Goal: Transaction & Acquisition: Purchase product/service

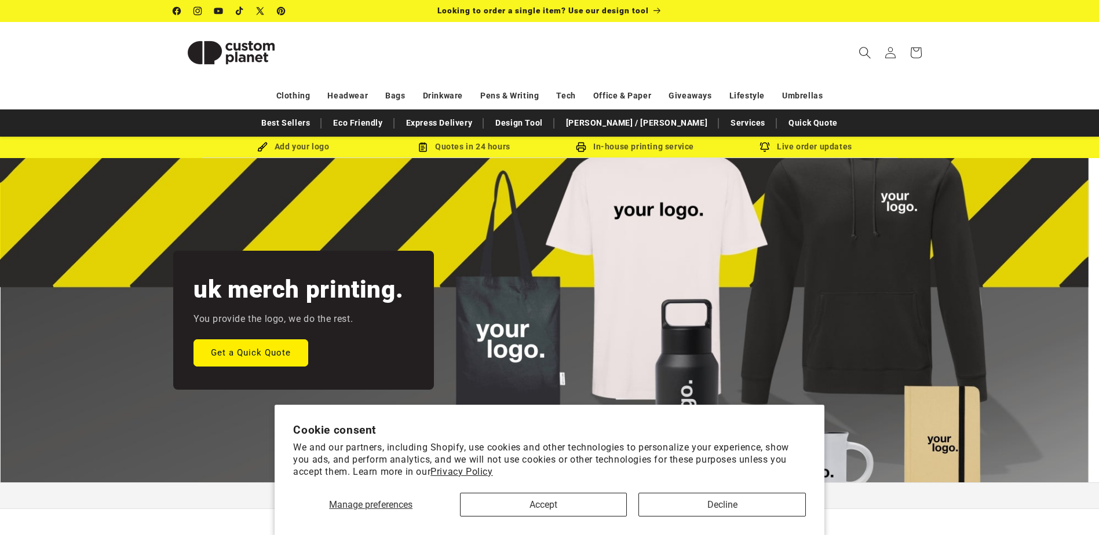
click at [859, 52] on icon "Search" at bounding box center [865, 52] width 12 height 12
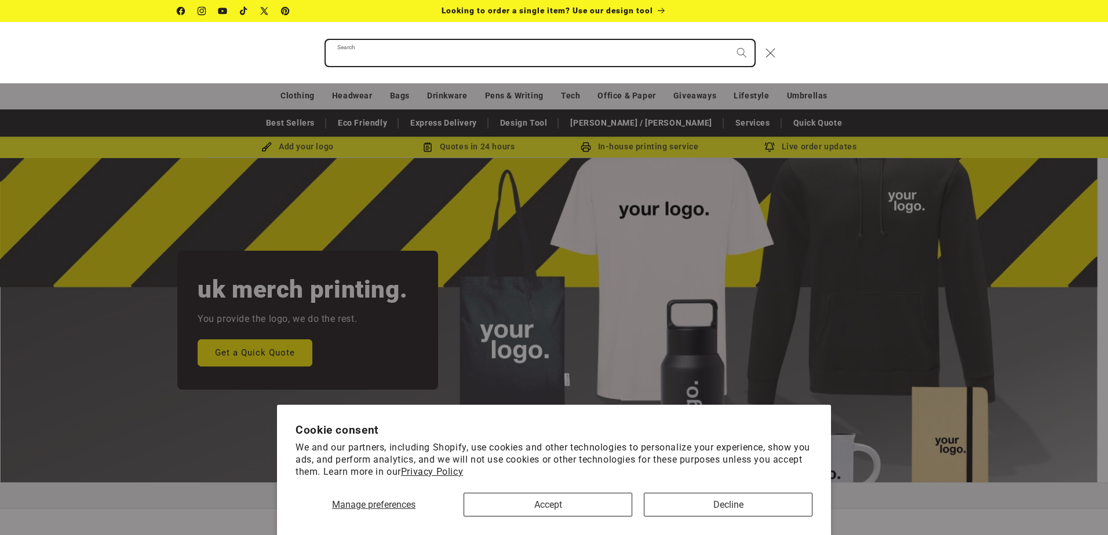
click at [439, 56] on input "Search" at bounding box center [540, 53] width 429 height 26
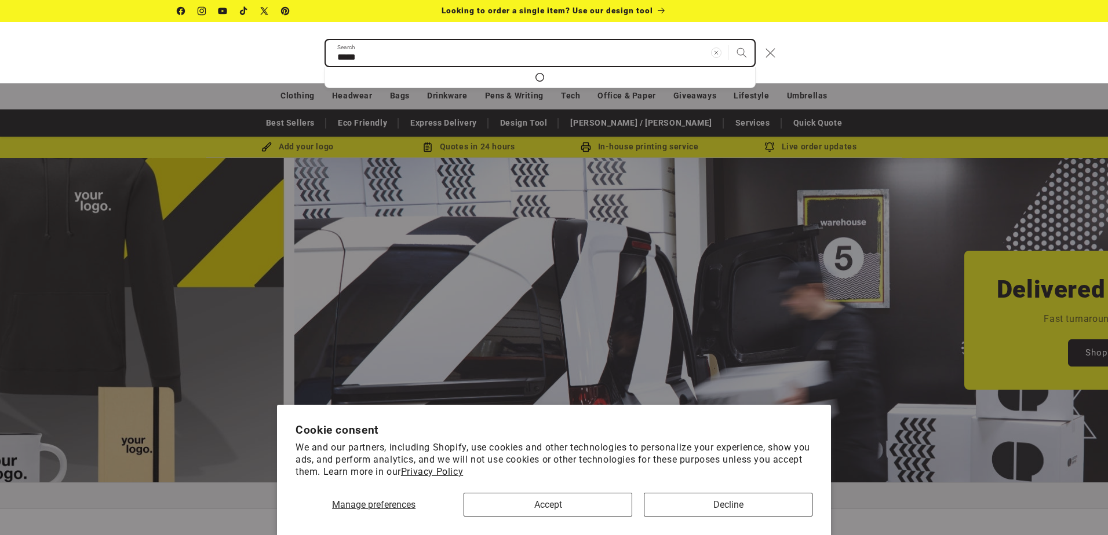
scroll to position [0, 1108]
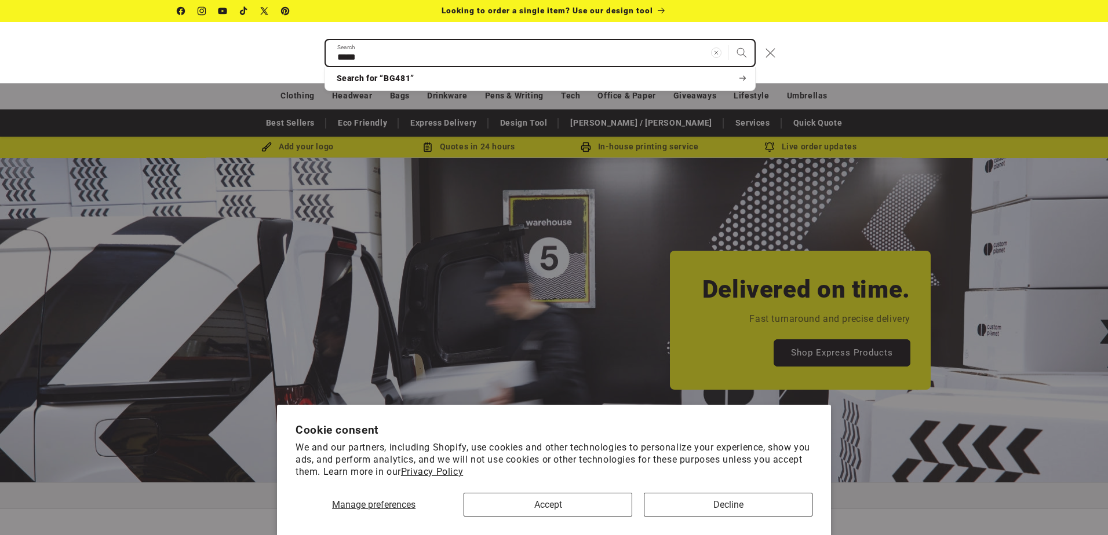
type input "*****"
click at [729, 40] on button "Search" at bounding box center [741, 52] width 25 height 25
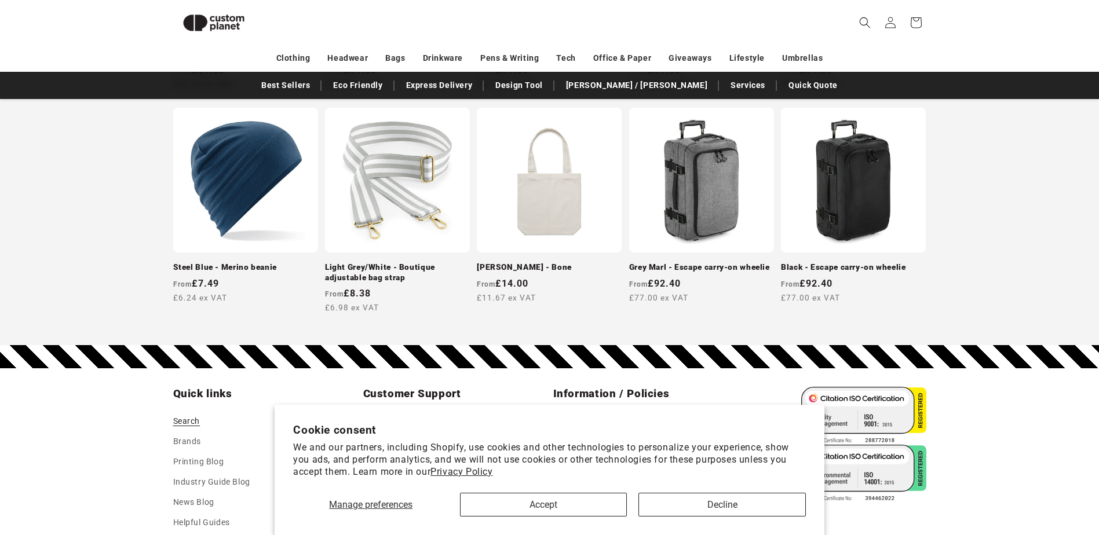
scroll to position [564, 0]
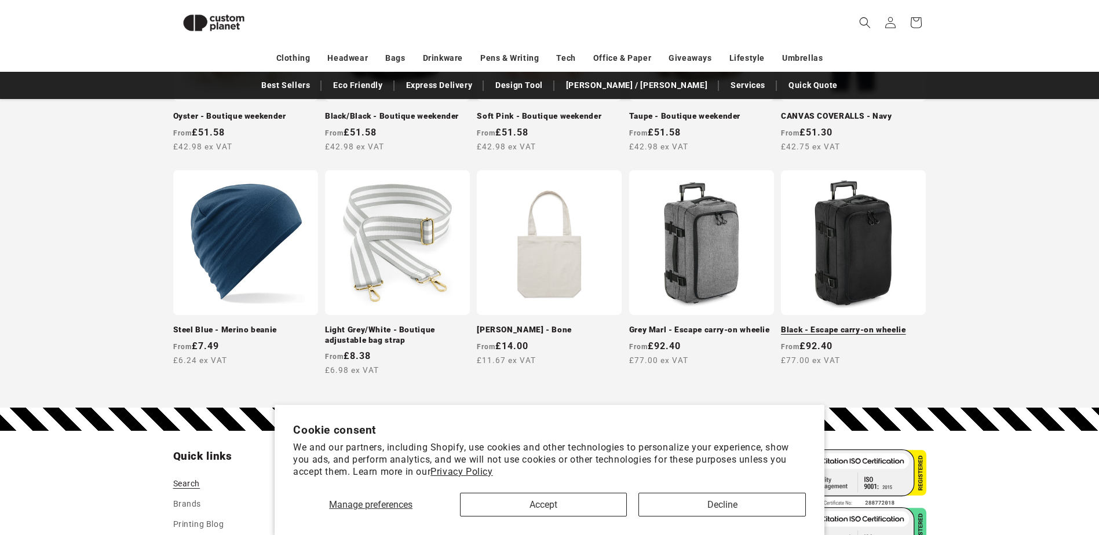
click at [816, 325] on link "Black - Escape carry-on wheelie" at bounding box center [853, 330] width 145 height 10
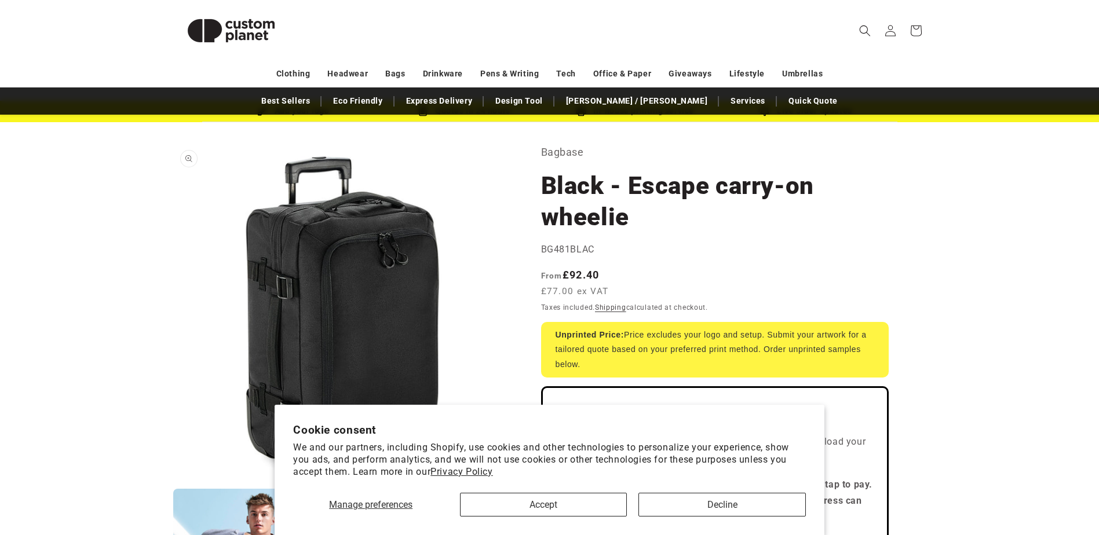
scroll to position [116, 0]
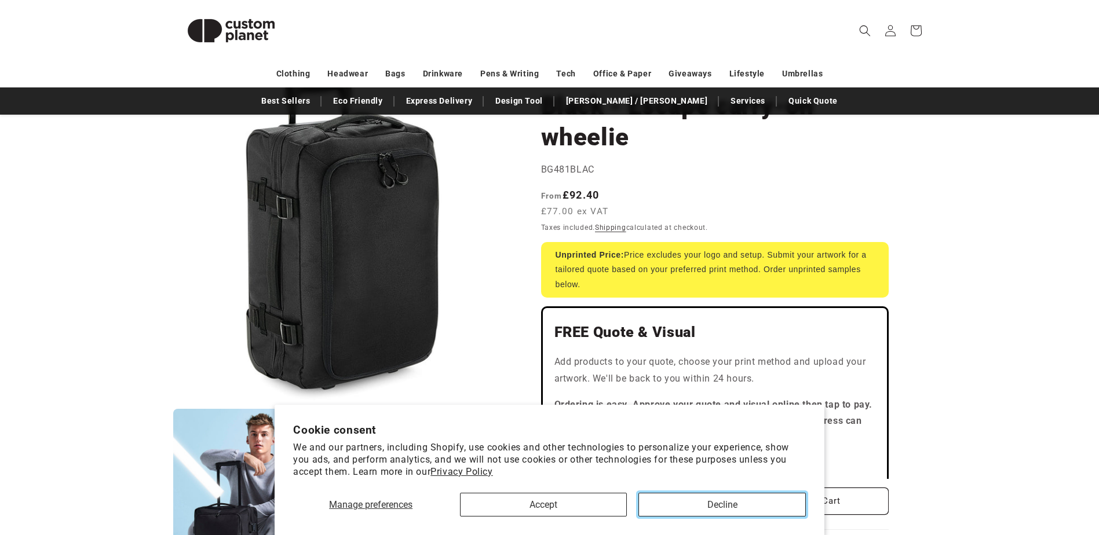
click at [686, 505] on button "Decline" at bounding box center [722, 505] width 167 height 24
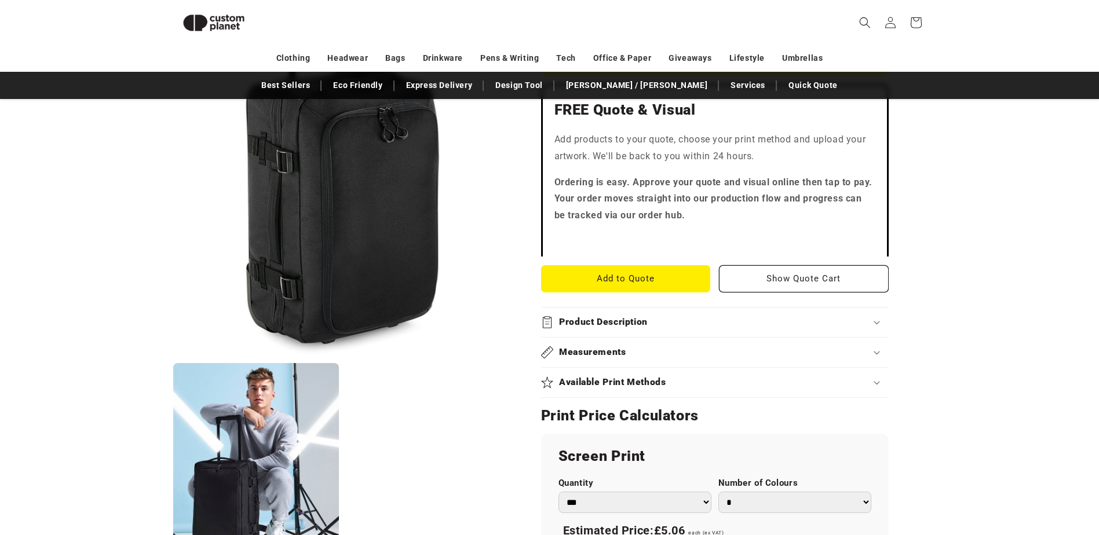
scroll to position [332, 0]
click at [668, 353] on div "Measurements" at bounding box center [715, 352] width 348 height 12
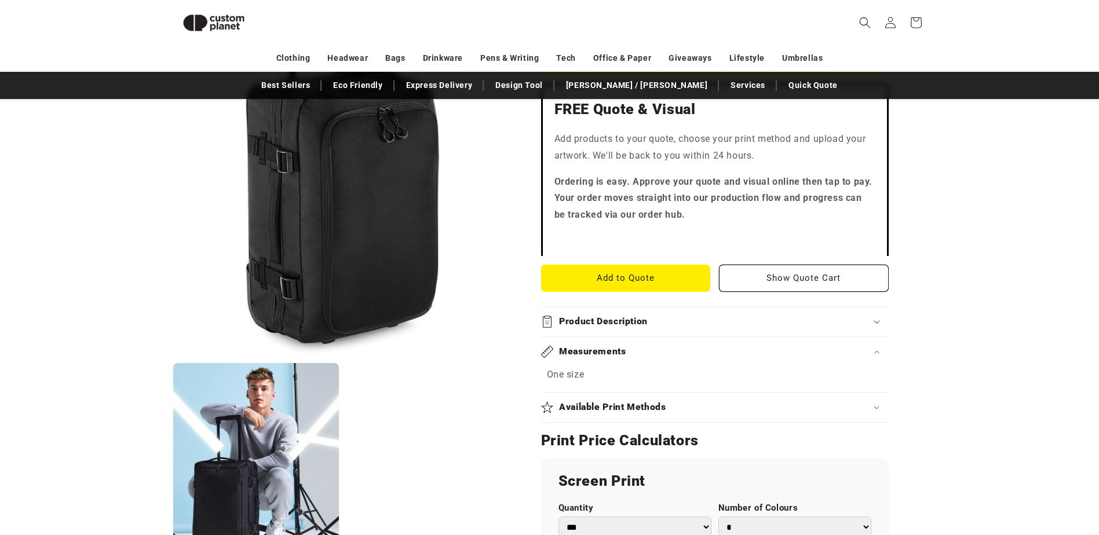
click at [860, 354] on div "Measurements" at bounding box center [715, 352] width 348 height 12
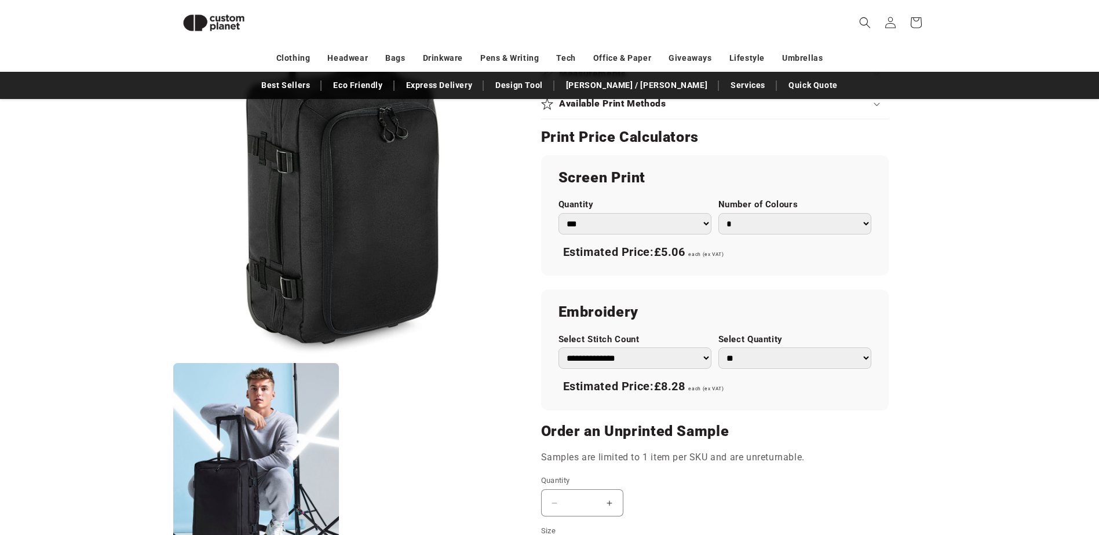
scroll to position [622, 0]
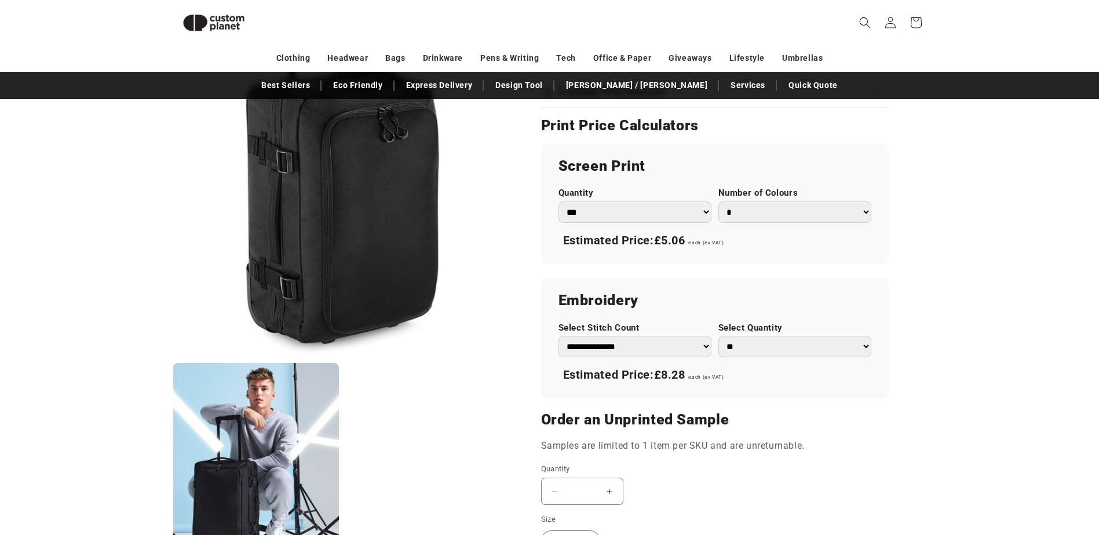
click at [684, 348] on select "**********" at bounding box center [635, 346] width 153 height 21
click at [447, 359] on ul "Open media 1 in modal Open media 2 in modal" at bounding box center [342, 289] width 339 height 545
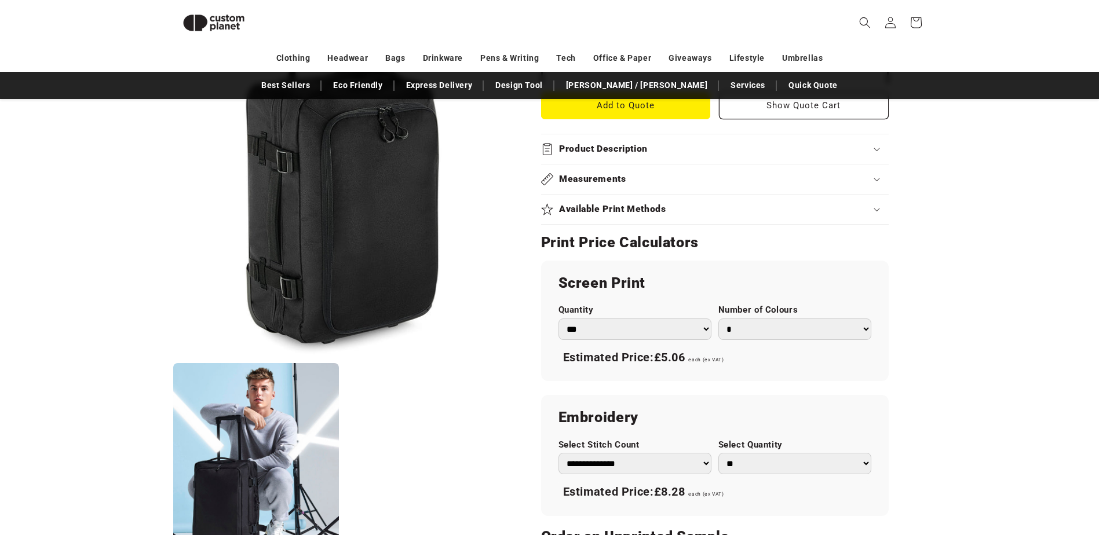
scroll to position [390, 0]
